Goal: Check status: Check status

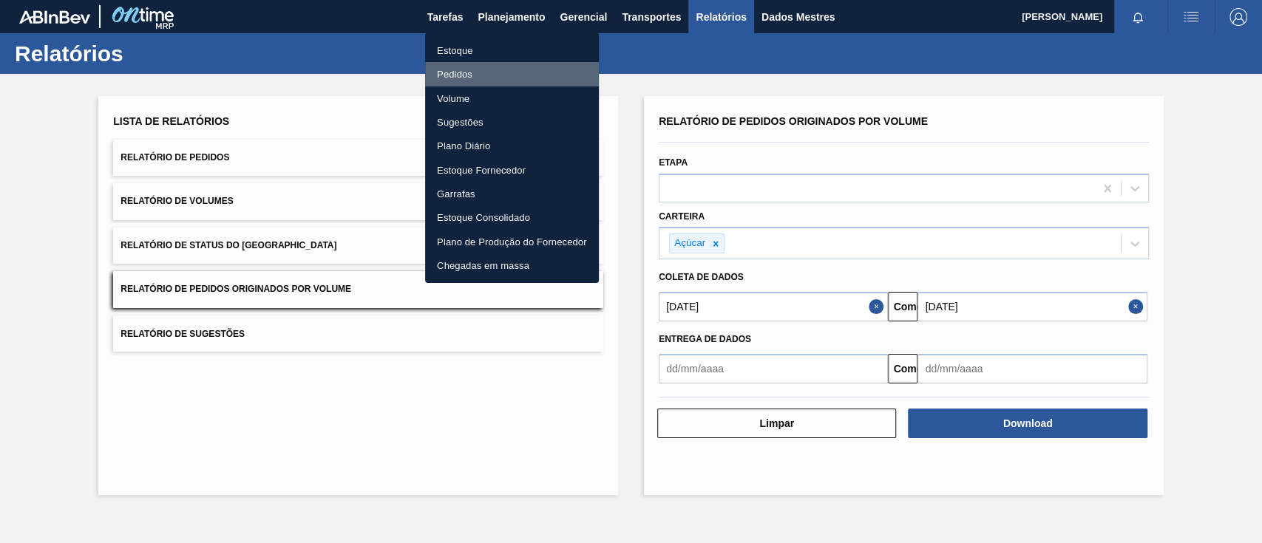
click at [467, 75] on font "Pedidos" at bounding box center [454, 74] width 35 height 11
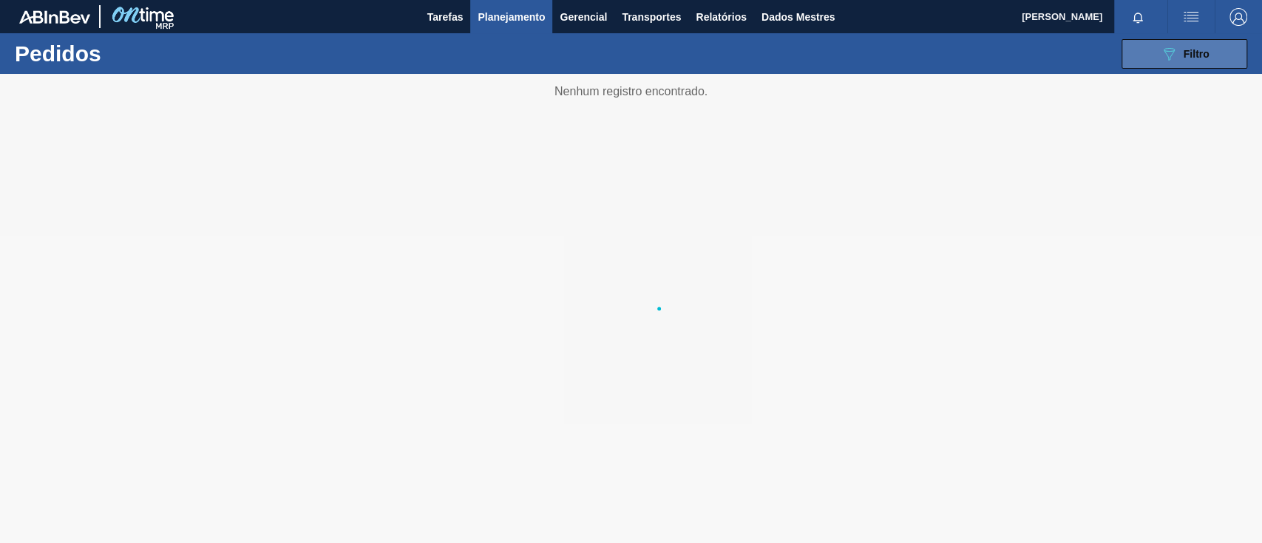
click at [1188, 62] on div "089F7B8B-B2A5-4AFE-B5C0-19BA573D28AC Filtro" at bounding box center [1185, 54] width 50 height 18
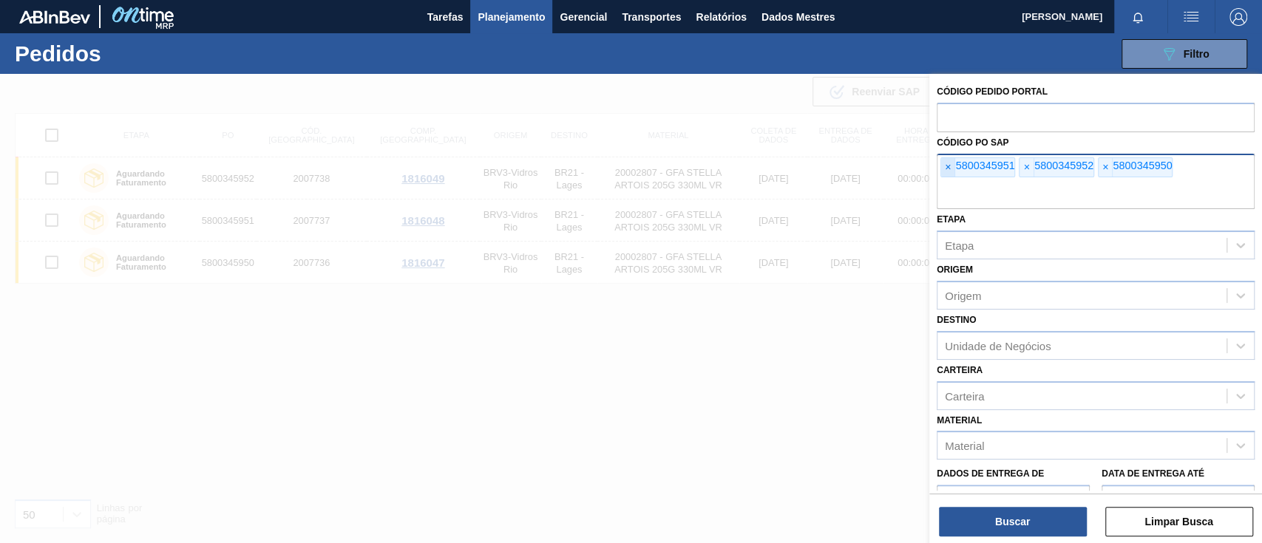
click at [941, 169] on span "×" at bounding box center [948, 167] width 14 height 19
click at [945, 169] on font "×" at bounding box center [948, 167] width 6 height 12
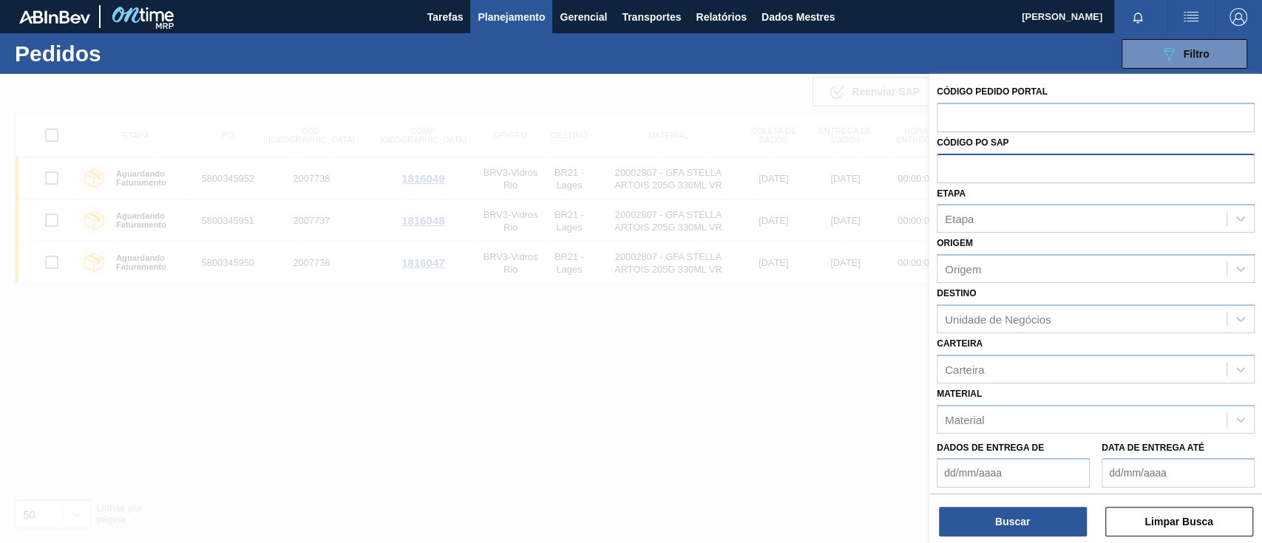
paste input "5800345968"
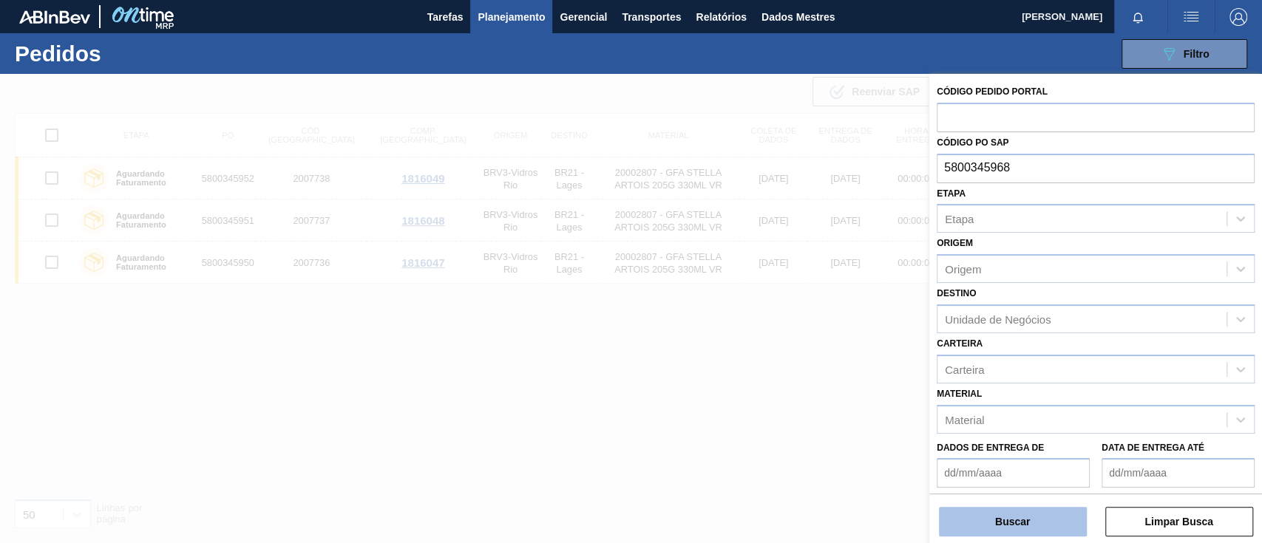
type input "5800345968"
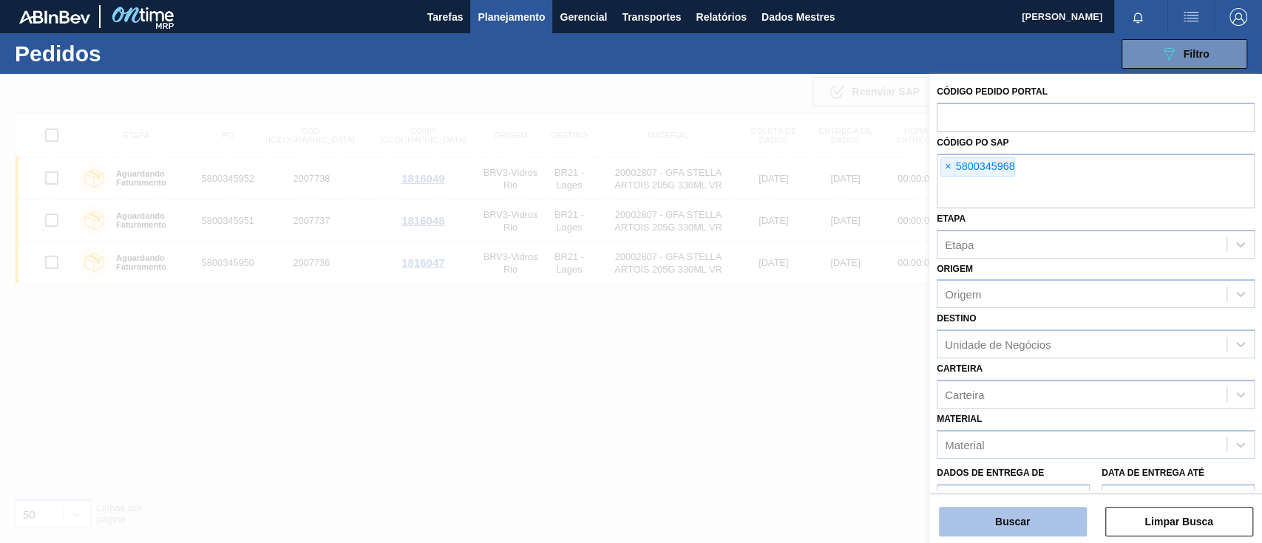
click at [1052, 517] on button "Buscar" at bounding box center [1013, 522] width 148 height 30
